Goal: Find specific page/section: Find specific page/section

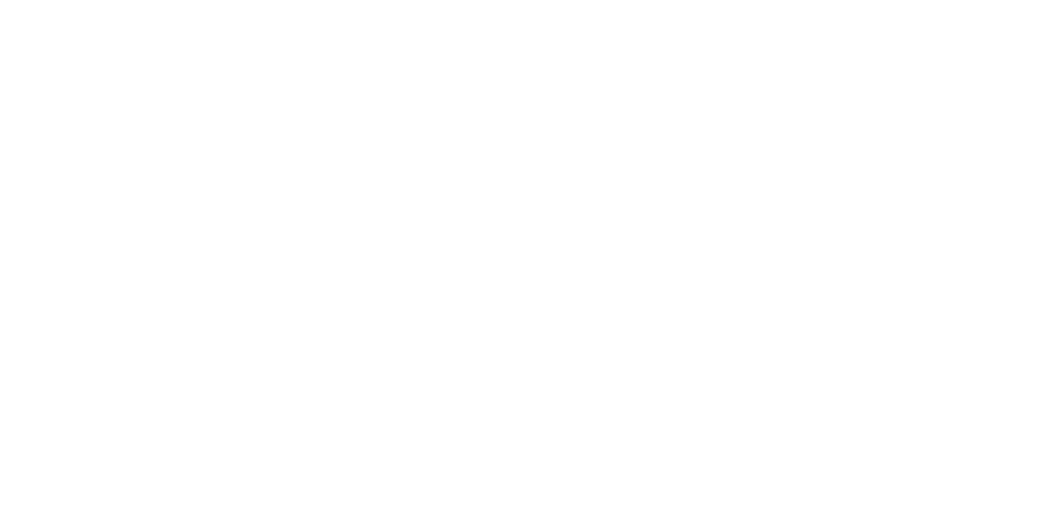
type input "aconde"
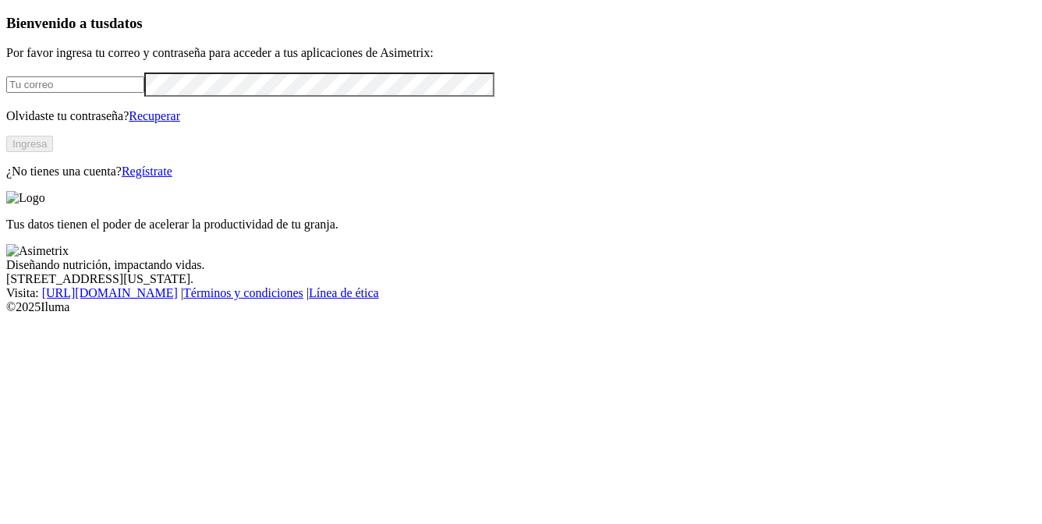
click at [144, 93] on input "email" at bounding box center [75, 84] width 138 height 16
type input "[PERSON_NAME][EMAIL_ADDRESS][PERSON_NAME][DOMAIN_NAME]"
click at [53, 152] on button "Ingresa" at bounding box center [29, 144] width 47 height 16
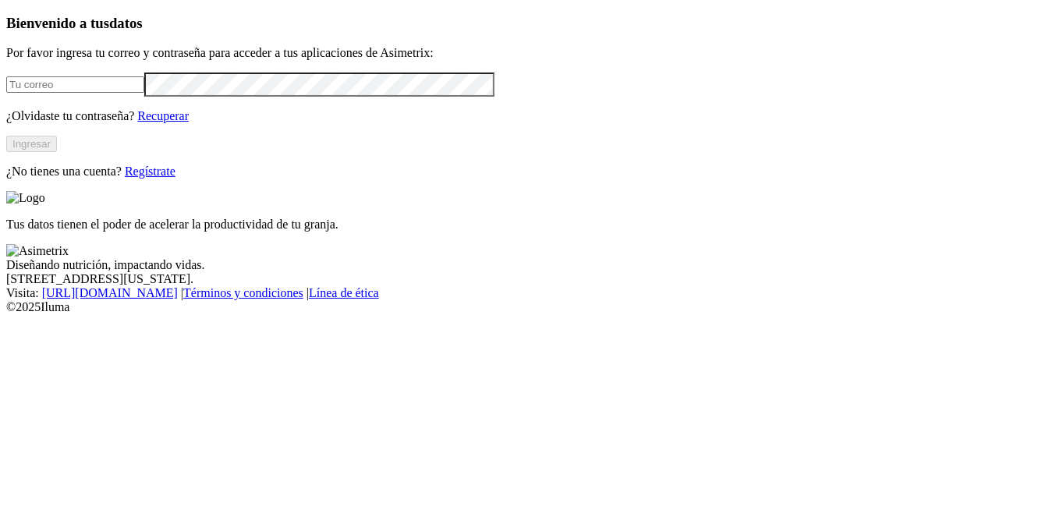
click at [144, 93] on input "email" at bounding box center [75, 84] width 138 height 16
type input "[PERSON_NAME][EMAIL_ADDRESS][PERSON_NAME][DOMAIN_NAME]"
click at [57, 152] on button "Ingresar" at bounding box center [31, 144] width 51 height 16
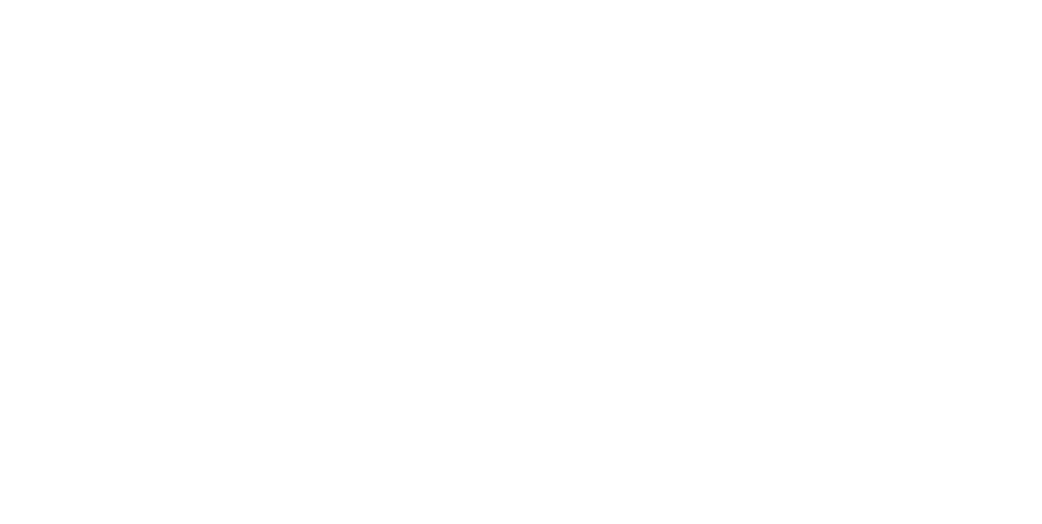
type input "aco"
